Goal: Information Seeking & Learning: Learn about a topic

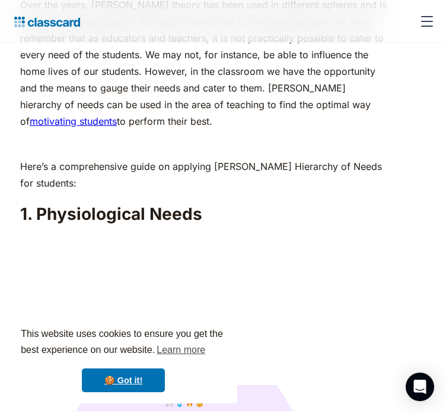
scroll to position [1242, 0]
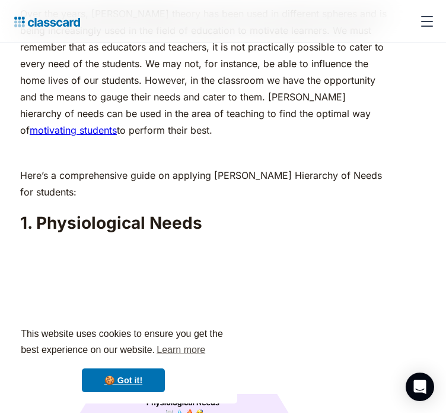
click at [332, 138] on p "Over the years, [PERSON_NAME] theory has been used in different spheres and is …" at bounding box center [205, 71] width 370 height 133
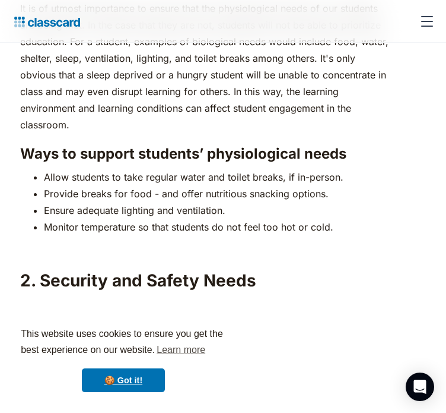
scroll to position [1788, 0]
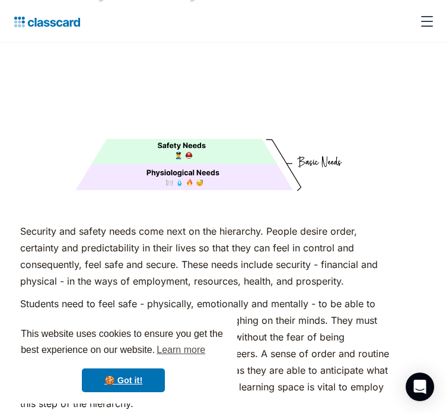
drag, startPoint x: 409, startPoint y: 144, endPoint x: 422, endPoint y: 111, distance: 35.7
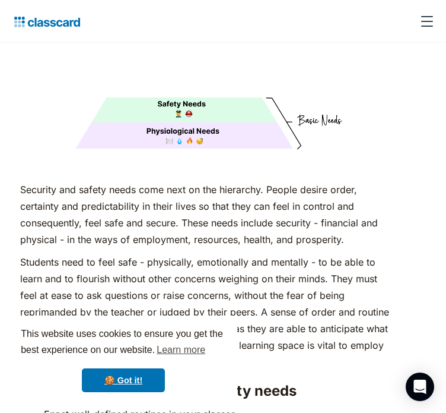
scroll to position [2097, 0]
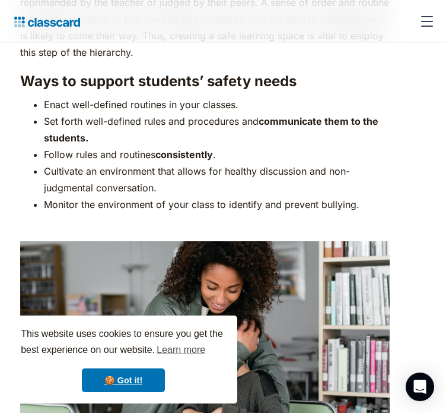
scroll to position [2429, 0]
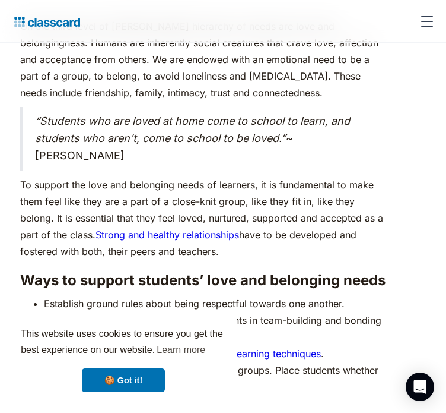
scroll to position [3236, 0]
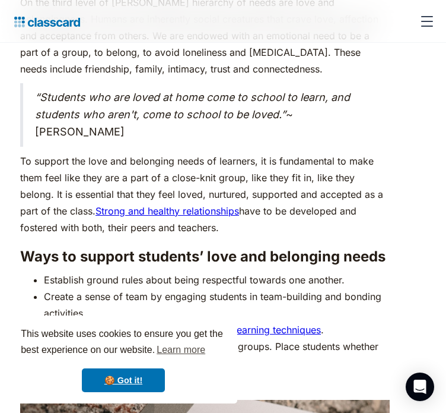
click at [391, 193] on div "As humans, we are driven by an innate desire to achieve more, to surpass not ju…" at bounding box center [223, 2] width 432 height 5302
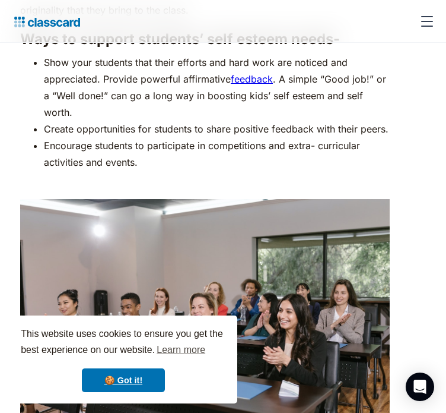
scroll to position [4424, 0]
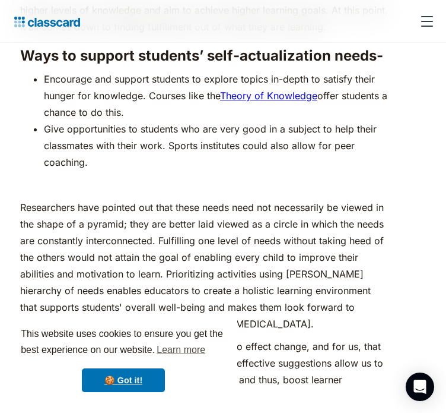
scroll to position [5326, 0]
